Goal: Task Accomplishment & Management: Complete application form

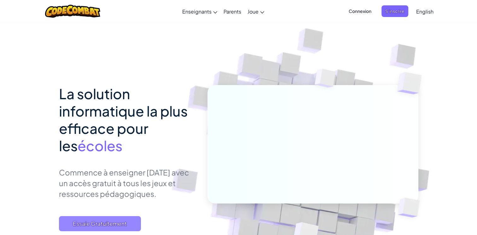
click at [82, 223] on span "Essaie Gratuitement" at bounding box center [100, 223] width 82 height 15
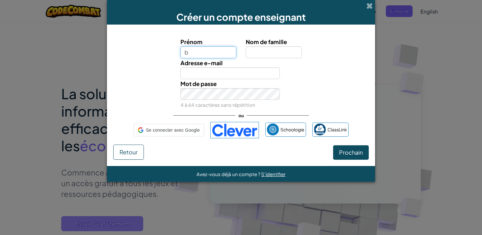
type input "bh"
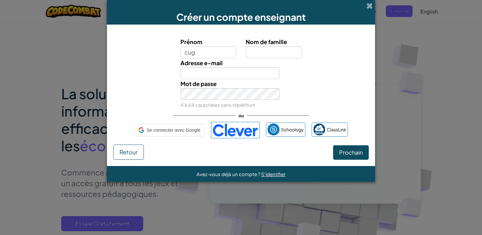
type input "cug"
click at [267, 50] on input "Nom de famille" at bounding box center [274, 52] width 56 height 12
click at [263, 50] on input "Nom de famille" at bounding box center [274, 52] width 56 height 12
click at [198, 53] on input "hcgh" at bounding box center [208, 52] width 56 height 12
type input "hcghghg"
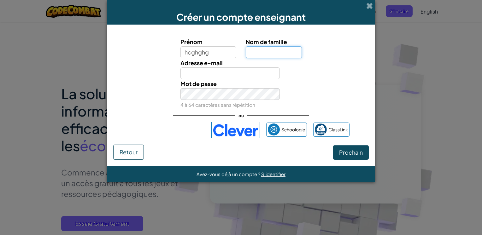
click at [253, 55] on input "Nom de famille" at bounding box center [274, 52] width 56 height 12
type input "gkhùqdè n"
click at [205, 71] on input "Adresse e-mail" at bounding box center [230, 73] width 100 height 12
type input "h"
click at [333, 145] on button "Prochain" at bounding box center [351, 152] width 36 height 15
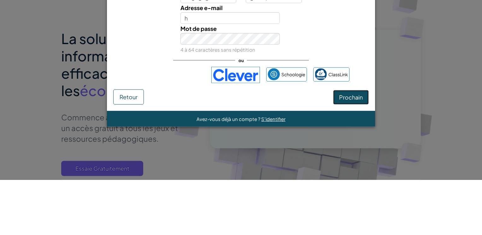
click at [350, 155] on span "Prochain" at bounding box center [351, 152] width 24 height 7
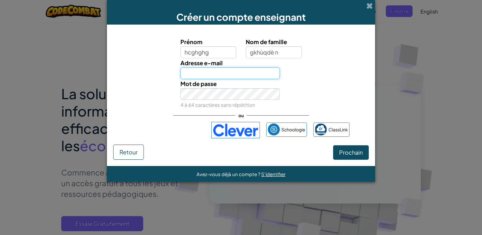
type input "À"
type input "Å"
type input "ã"
click at [417, 100] on div "Créer un compte enseignant Prénom hcghghg Nom de famille gkhùqdè n Adresse e-ma…" at bounding box center [241, 117] width 482 height 235
click at [205, 202] on div "Créer un compte enseignant Prénom hcghghg Nom de famille gkhùqdè n Adresse e-ma…" at bounding box center [241, 117] width 482 height 235
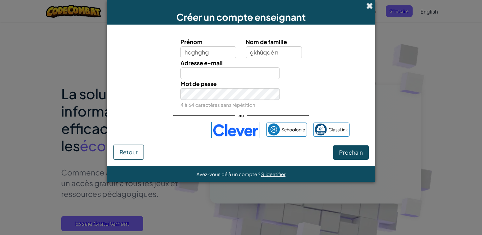
click at [370, 9] on span at bounding box center [369, 6] width 7 height 7
